Goal: Navigation & Orientation: Find specific page/section

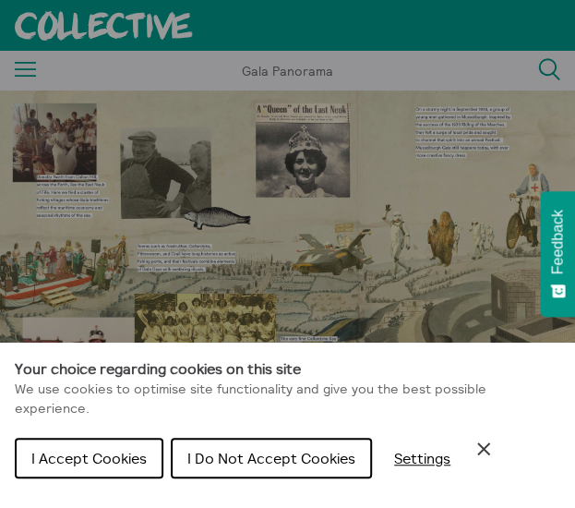
click at [114, 466] on span "I Accept Cookies" at bounding box center [88, 458] width 115 height 18
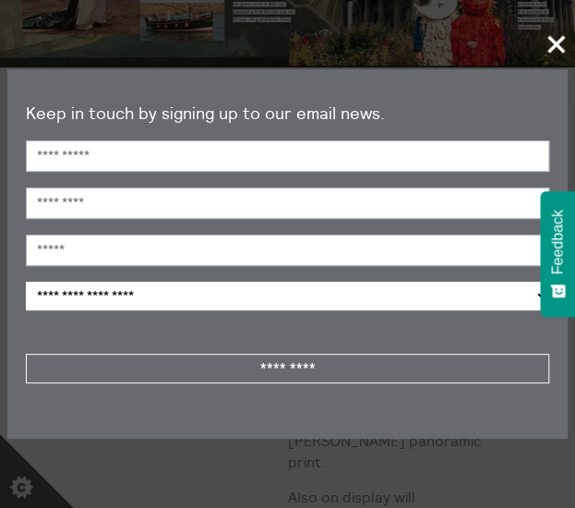
scroll to position [434, 0]
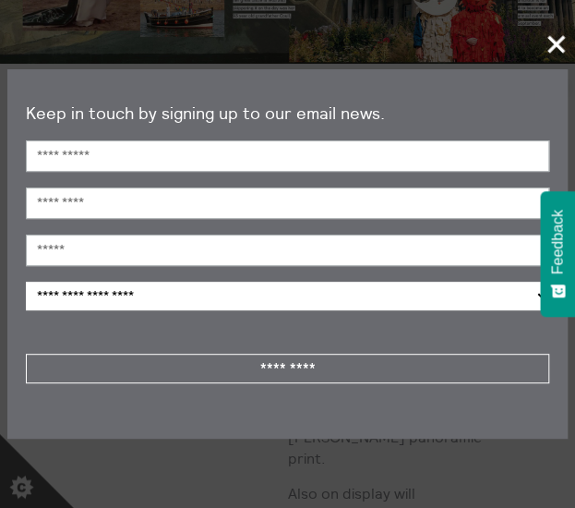
click at [546, 45] on span "+" at bounding box center [557, 44] width 54 height 54
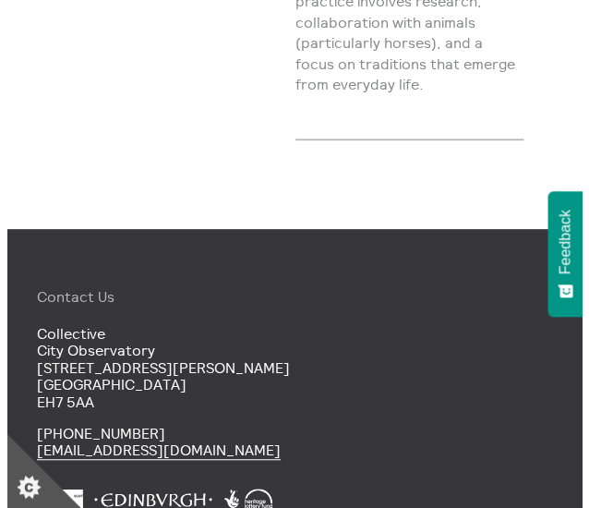
scroll to position [0, 0]
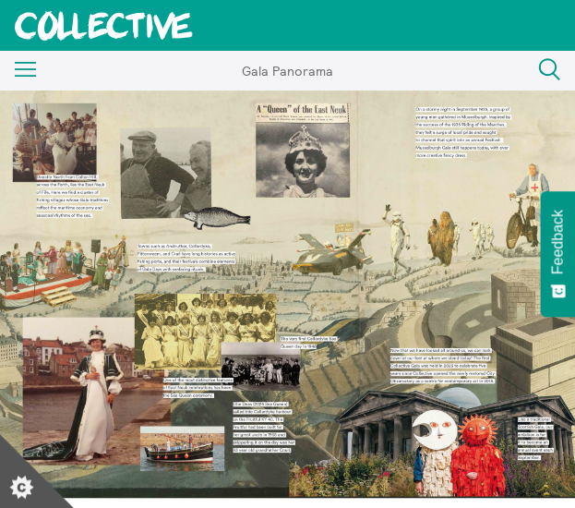
click at [30, 75] on icon "Menu" at bounding box center [26, 70] width 22 height 16
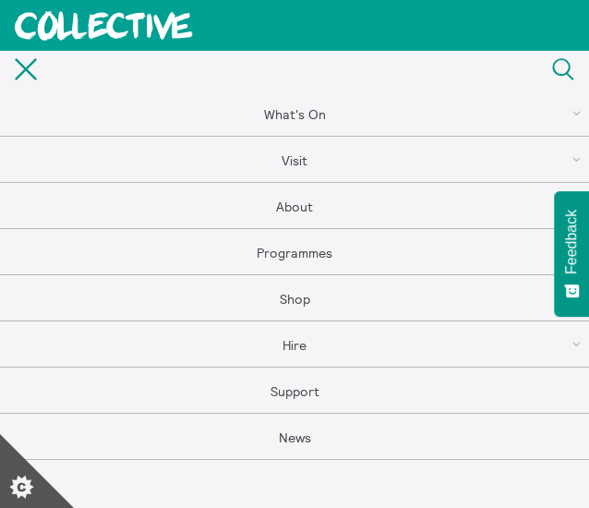
click at [291, 121] on link "What's On" at bounding box center [294, 113] width 589 height 46
click at [303, 208] on link "Exhibitions" at bounding box center [294, 206] width 589 height 46
